Goal: Task Accomplishment & Management: Use online tool/utility

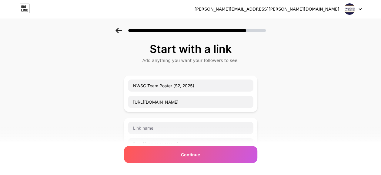
click at [358, 9] on icon at bounding box center [359, 9] width 3 height 2
click at [321, 8] on div "[PERSON_NAME][EMAIL_ADDRESS][PERSON_NAME][DOMAIN_NAME]" at bounding box center [266, 9] width 144 height 6
click at [309, 95] on div "Start with a link Add anything you want your followers to see. NWSC Team Poster…" at bounding box center [190, 155] width 381 height 255
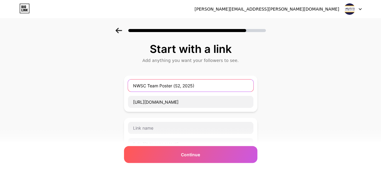
click at [170, 81] on input "NWSC Team Poster (S2, 2025)" at bounding box center [190, 86] width 125 height 12
click at [154, 83] on input "NWSC Team Poster (S2, 2025)" at bounding box center [190, 86] width 125 height 12
drag, startPoint x: 150, startPoint y: 85, endPoint x: 243, endPoint y: 86, distance: 93.3
click at [235, 84] on input "NWSC Team Poster (S2, 2025)" at bounding box center [190, 86] width 125 height 12
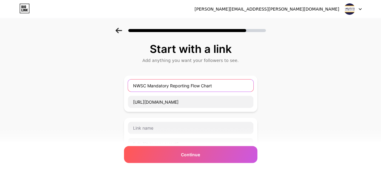
type input "NWSC Mandatory Reporting Flow Chart"
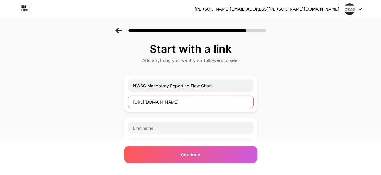
click at [225, 99] on input "https://drive.google.com/file/d/1-MtD5sZpHO1k0vsWwQY4PYRnJPew4YR9/view?usp=driv…" at bounding box center [190, 102] width 125 height 12
paste input "rX0QpCxh4jJPO9i9JRe3R2o1OcFDu2yv"
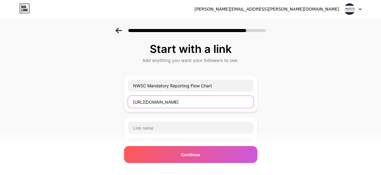
type input "[URL][DOMAIN_NAME]"
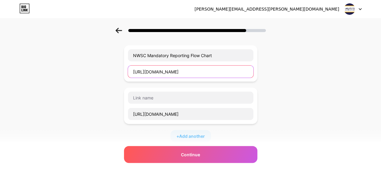
click at [219, 68] on input "[URL][DOMAIN_NAME]" at bounding box center [190, 72] width 125 height 12
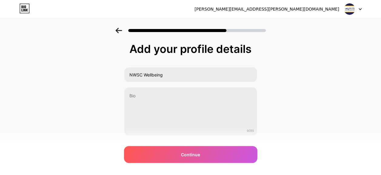
click at [171, 158] on div "Continue" at bounding box center [190, 154] width 133 height 17
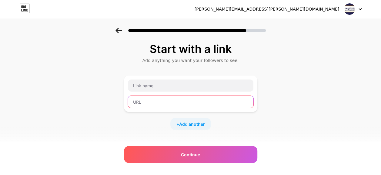
click at [169, 104] on input "text" at bounding box center [190, 102] width 125 height 12
paste input "[URL][DOMAIN_NAME]"
type input "[URL][DOMAIN_NAME]"
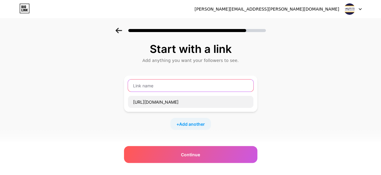
click at [168, 88] on input "text" at bounding box center [190, 86] width 125 height 12
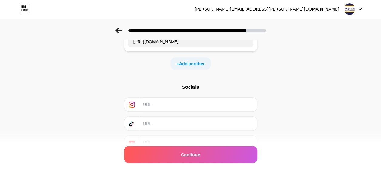
type input "NWSC Mandatory Reporting Flowchart"
click at [195, 64] on span "Add another" at bounding box center [192, 64] width 26 height 6
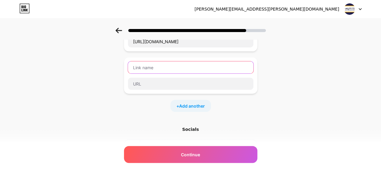
click at [180, 68] on input "text" at bounding box center [190, 67] width 125 height 12
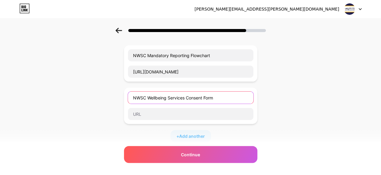
type input "NWSC Wellbeing Services Consent Form"
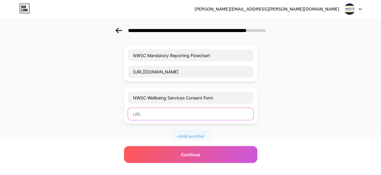
click at [148, 113] on input "text" at bounding box center [190, 114] width 125 height 12
paste input "[URL][DOMAIN_NAME]"
type input "[URL][DOMAIN_NAME]"
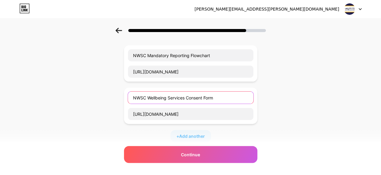
click at [212, 97] on input "NWSC Wellbeing Services Consent Form" at bounding box center [190, 98] width 125 height 12
click at [211, 97] on input "NWSC Wellbeing Services Consent Form" at bounding box center [190, 98] width 125 height 12
type input "NWSC Wellbeing Services Consent"
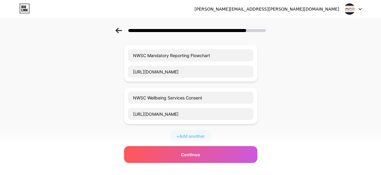
click at [192, 136] on span "Add another" at bounding box center [192, 136] width 26 height 6
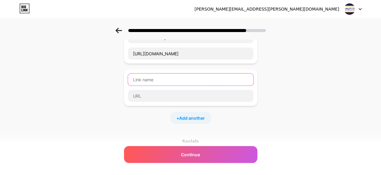
click at [165, 74] on input "text" at bounding box center [190, 80] width 125 height 12
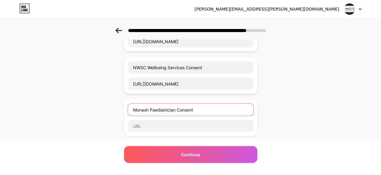
type input "Monash Paediatrician Consent"
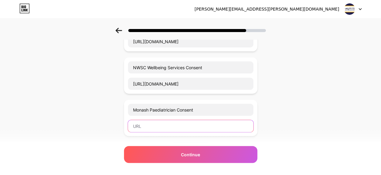
click at [171, 127] on input "text" at bounding box center [190, 126] width 125 height 12
paste input "[URL][DOMAIN_NAME]"
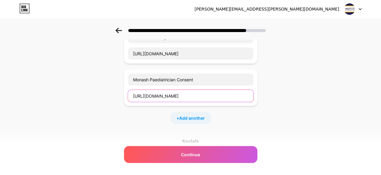
type input "[URL][DOMAIN_NAME]"
click at [181, 115] on span "Add another" at bounding box center [192, 118] width 26 height 6
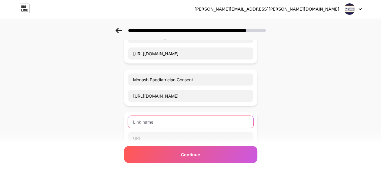
click at [171, 119] on input "text" at bounding box center [190, 122] width 125 height 12
type input "C"
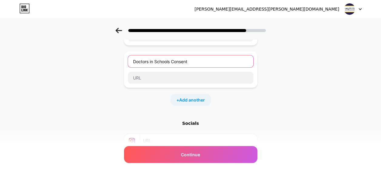
type input "Doctors in Schools Consent"
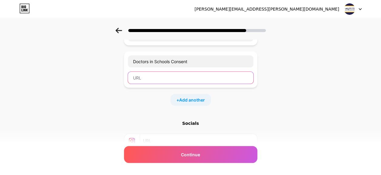
click at [172, 78] on input "text" at bounding box center [190, 78] width 125 height 12
paste input "[URL][DOMAIN_NAME]"
type input "[URL][DOMAIN_NAME]"
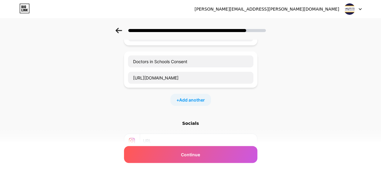
click at [190, 156] on span "Continue" at bounding box center [190, 155] width 19 height 6
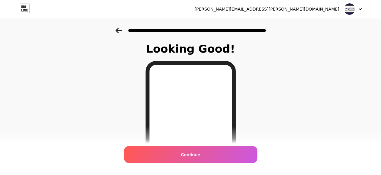
scroll to position [121, 0]
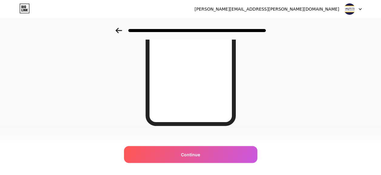
click at [209, 156] on div "Continue" at bounding box center [190, 154] width 133 height 17
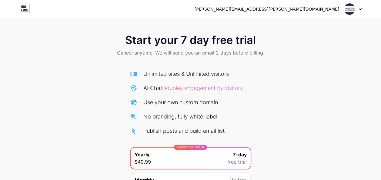
click at [335, 10] on div "[PERSON_NAME][EMAIL_ADDRESS][PERSON_NAME][DOMAIN_NAME]" at bounding box center [266, 9] width 144 height 6
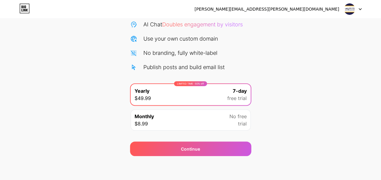
click at [211, 147] on div "Continue" at bounding box center [190, 148] width 121 height 15
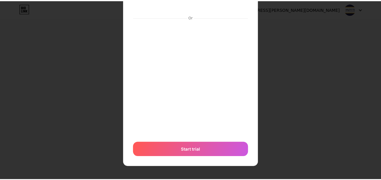
scroll to position [0, 0]
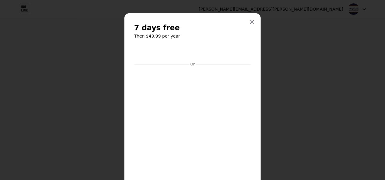
click at [250, 19] on icon at bounding box center [252, 21] width 5 height 5
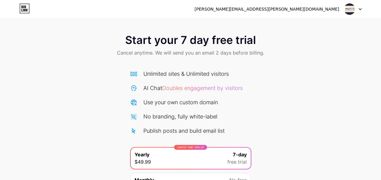
click at [326, 10] on div "[PERSON_NAME][EMAIL_ADDRESS][PERSON_NAME][DOMAIN_NAME]" at bounding box center [266, 9] width 144 height 6
click at [359, 9] on icon at bounding box center [359, 9] width 3 height 2
click at [290, 6] on div "[PERSON_NAME][EMAIL_ADDRESS][PERSON_NAME][DOMAIN_NAME]" at bounding box center [266, 9] width 144 height 6
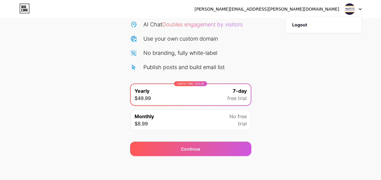
click at [21, 6] on icon at bounding box center [24, 9] width 10 height 10
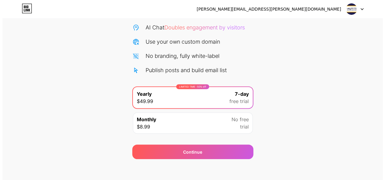
scroll to position [64, 0]
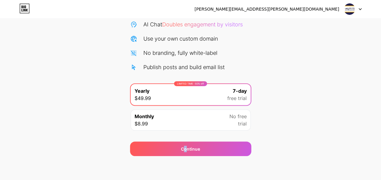
click at [185, 147] on div "Continue" at bounding box center [190, 149] width 19 height 6
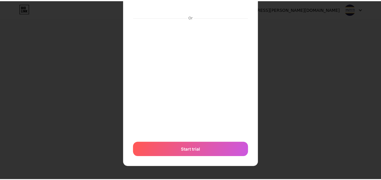
scroll to position [0, 0]
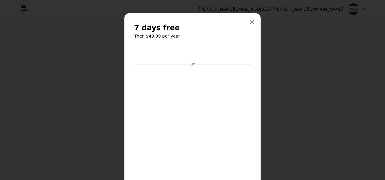
click at [251, 21] on icon at bounding box center [252, 21] width 3 height 3
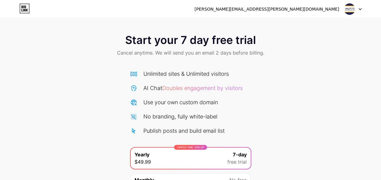
click at [359, 8] on icon at bounding box center [359, 9] width 3 height 2
click at [327, 25] on li "Logout" at bounding box center [323, 25] width 75 height 16
